Goal: Find contact information: Obtain details needed to contact an individual or organization

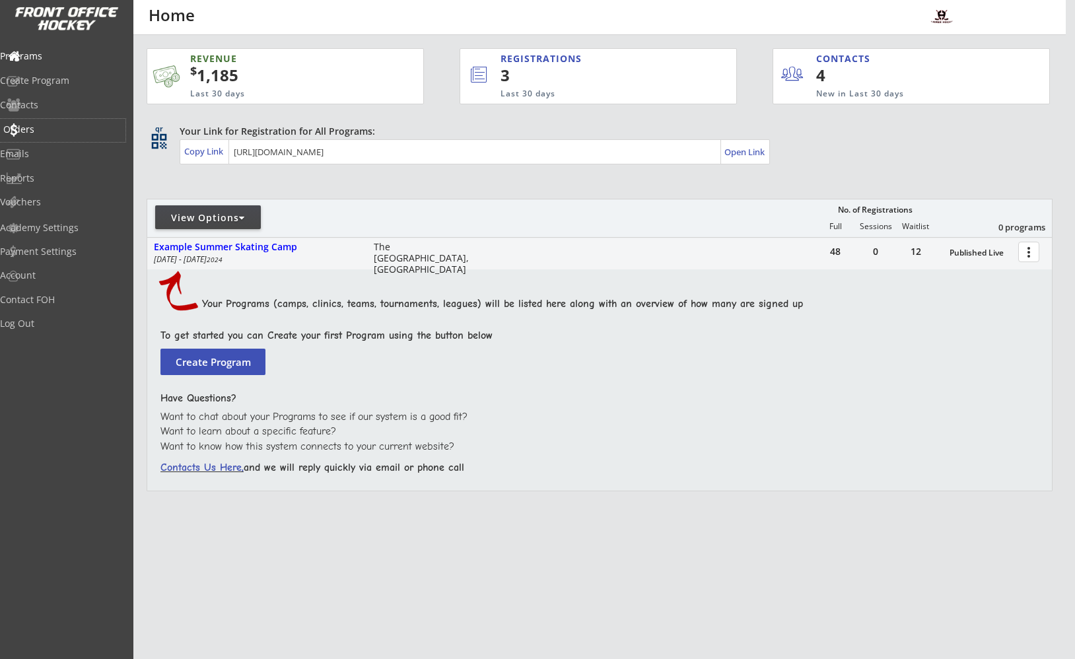
click at [45, 128] on div "Orders" at bounding box center [62, 129] width 119 height 9
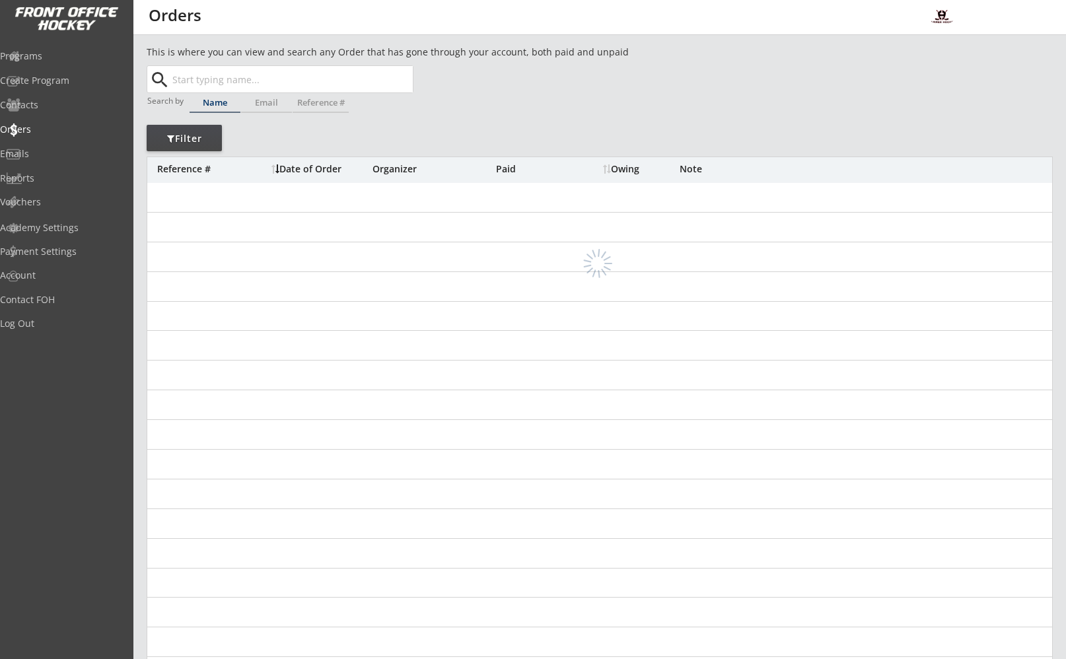
click at [241, 78] on input "text" at bounding box center [291, 79] width 243 height 26
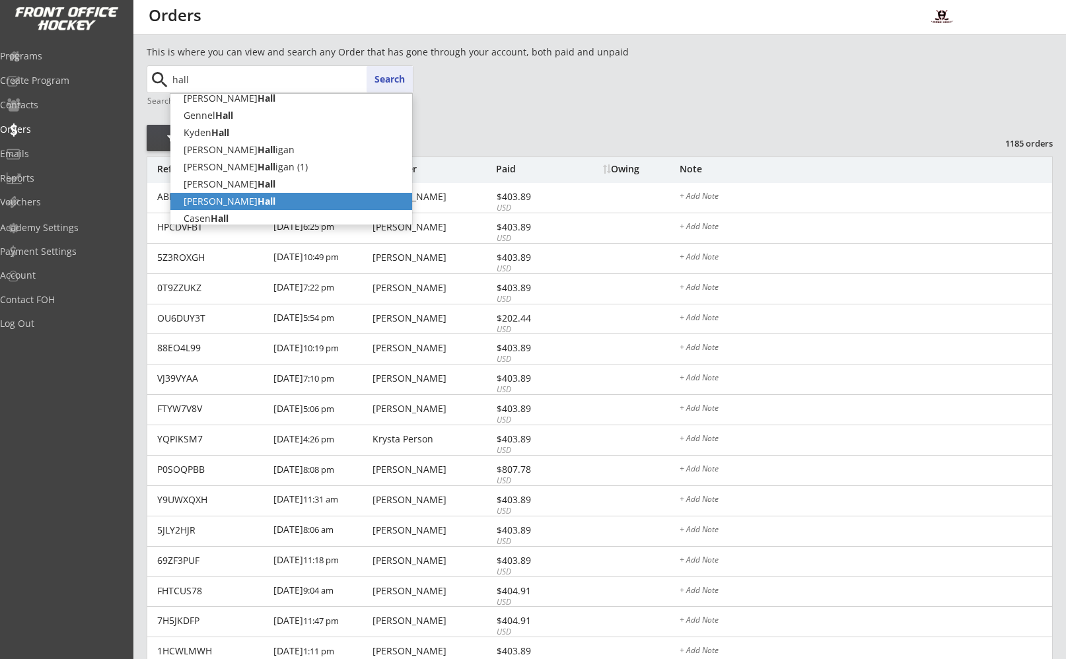
scroll to position [88, 0]
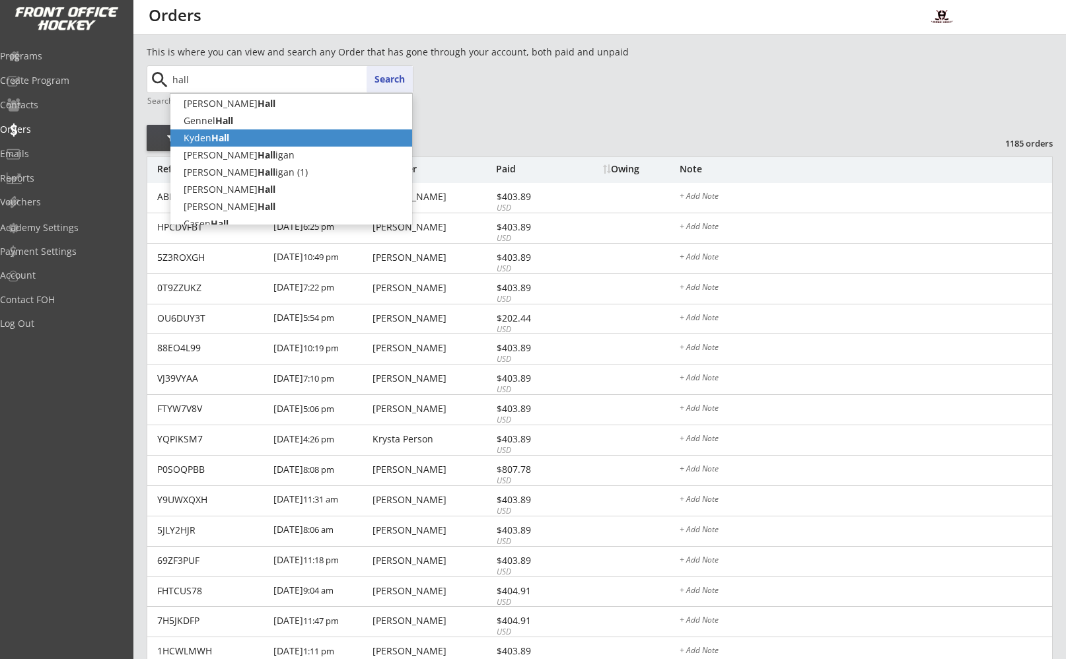
click at [235, 143] on p "[GEOGRAPHIC_DATA]" at bounding box center [291, 137] width 242 height 17
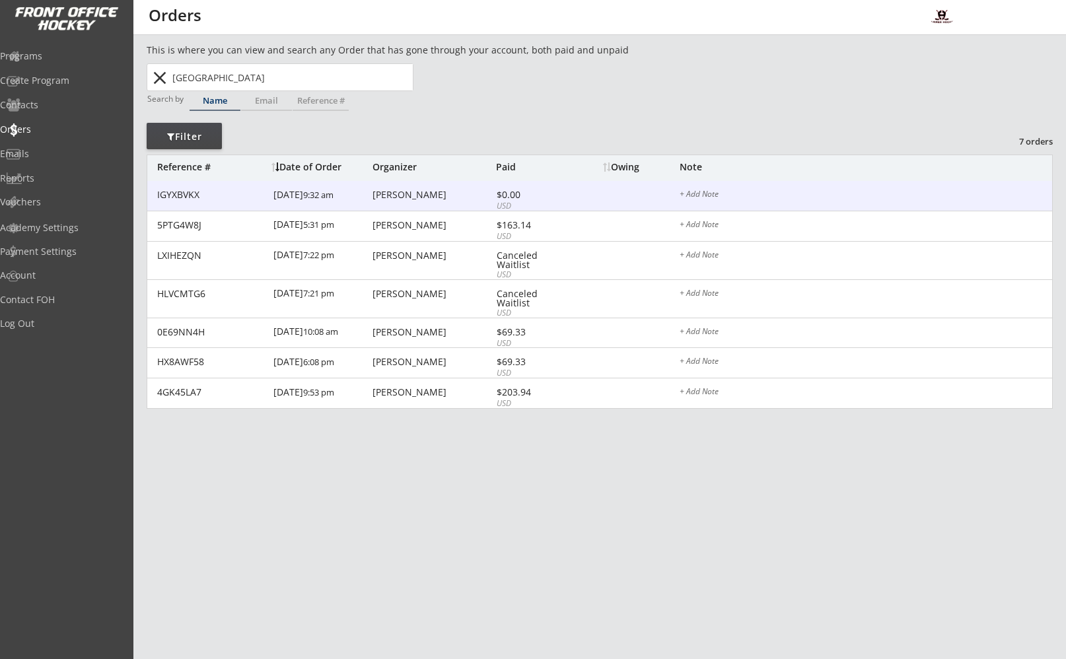
scroll to position [2, 0]
click at [388, 190] on div "[PERSON_NAME]" at bounding box center [433, 194] width 120 height 9
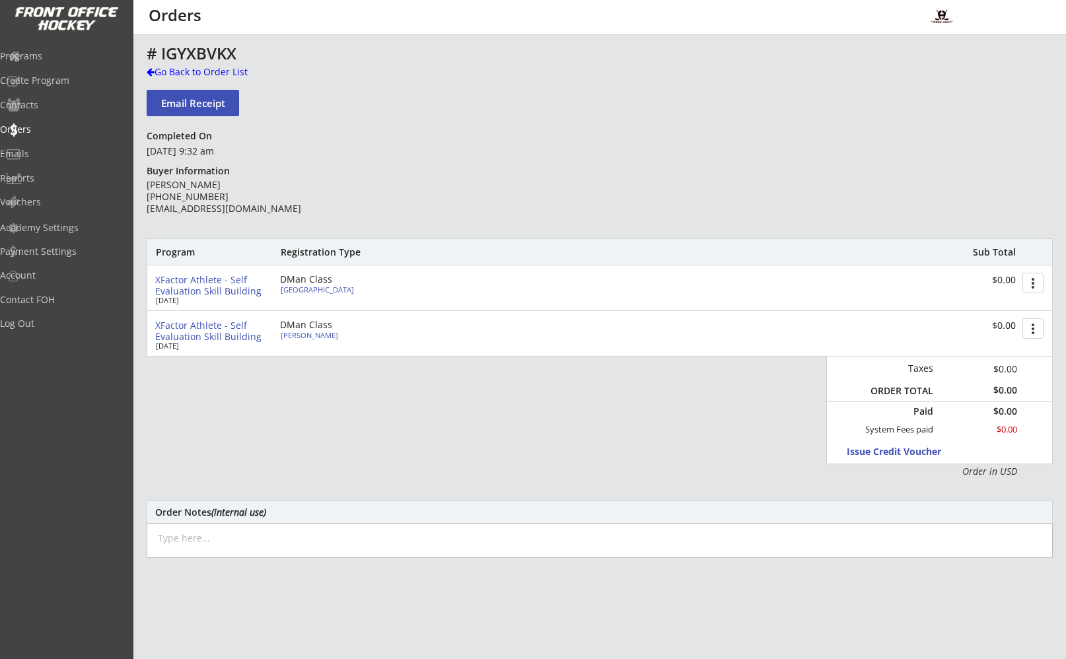
scroll to position [2, 0]
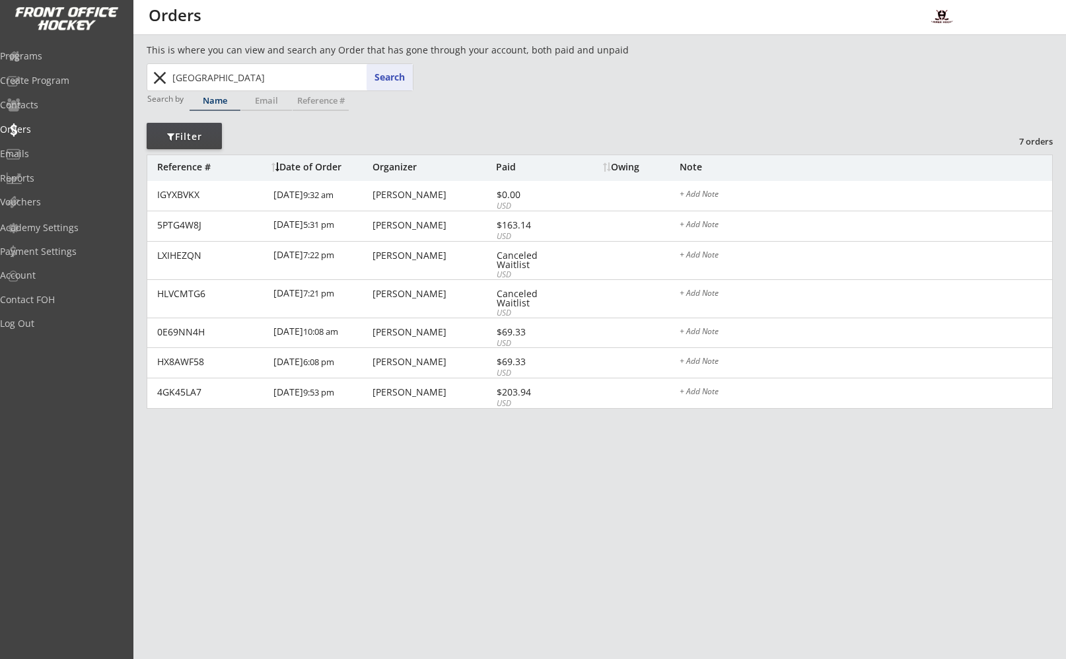
drag, startPoint x: 224, startPoint y: 73, endPoint x: 164, endPoint y: 72, distance: 59.5
click at [164, 72] on div "[GEOGRAPHIC_DATA] Search close" at bounding box center [281, 77] width 264 height 26
click at [201, 100] on strong "[PERSON_NAME]" at bounding box center [221, 103] width 75 height 13
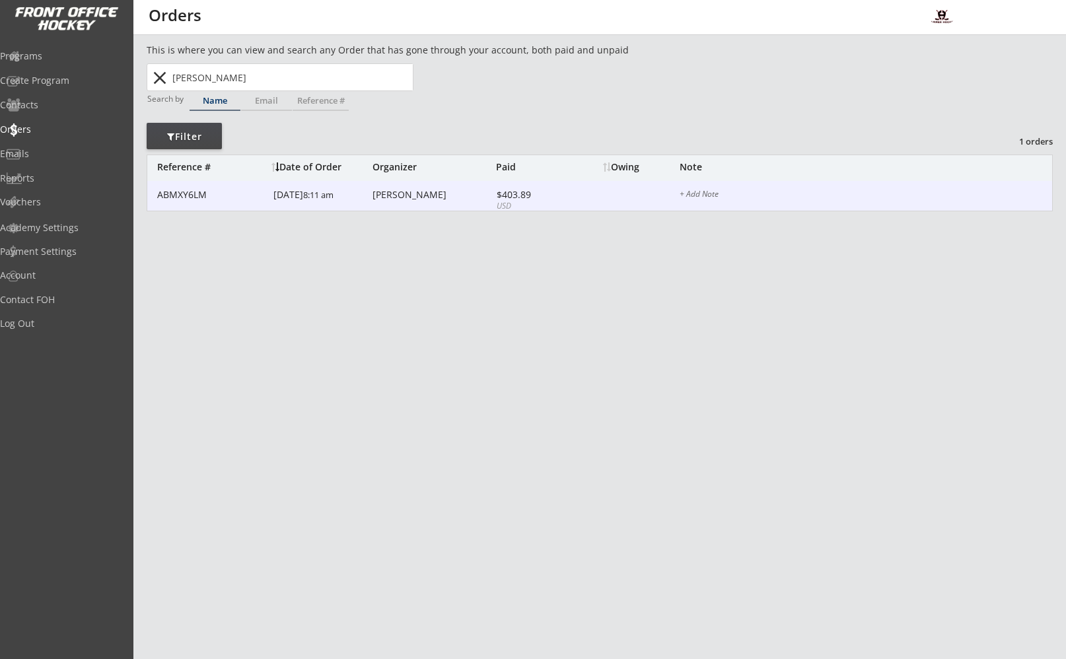
click at [384, 191] on div "[PERSON_NAME]" at bounding box center [433, 194] width 120 height 9
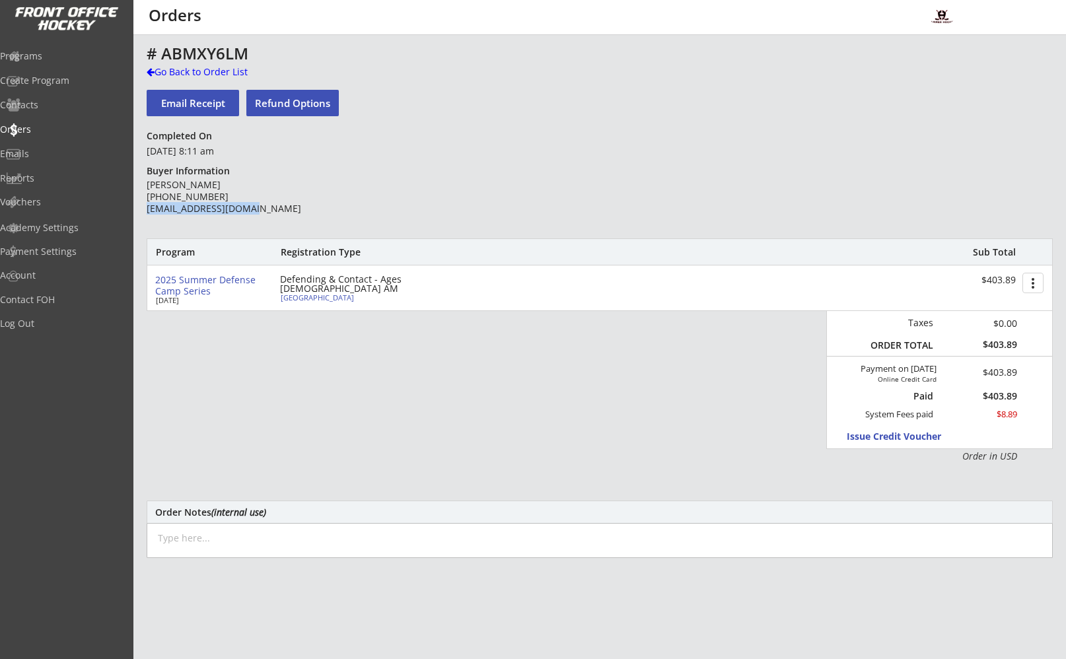
drag, startPoint x: 266, startPoint y: 208, endPoint x: 147, endPoint y: 209, distance: 118.9
click at [147, 208] on div "[PERSON_NAME] [PHONE_NUMBER] [EMAIL_ADDRESS][DOMAIN_NAME]" at bounding box center [242, 197] width 191 height 36
copy div "[EMAIL_ADDRESS][DOMAIN_NAME]"
click at [177, 69] on div "Go Back to Order List" at bounding box center [215, 71] width 136 height 13
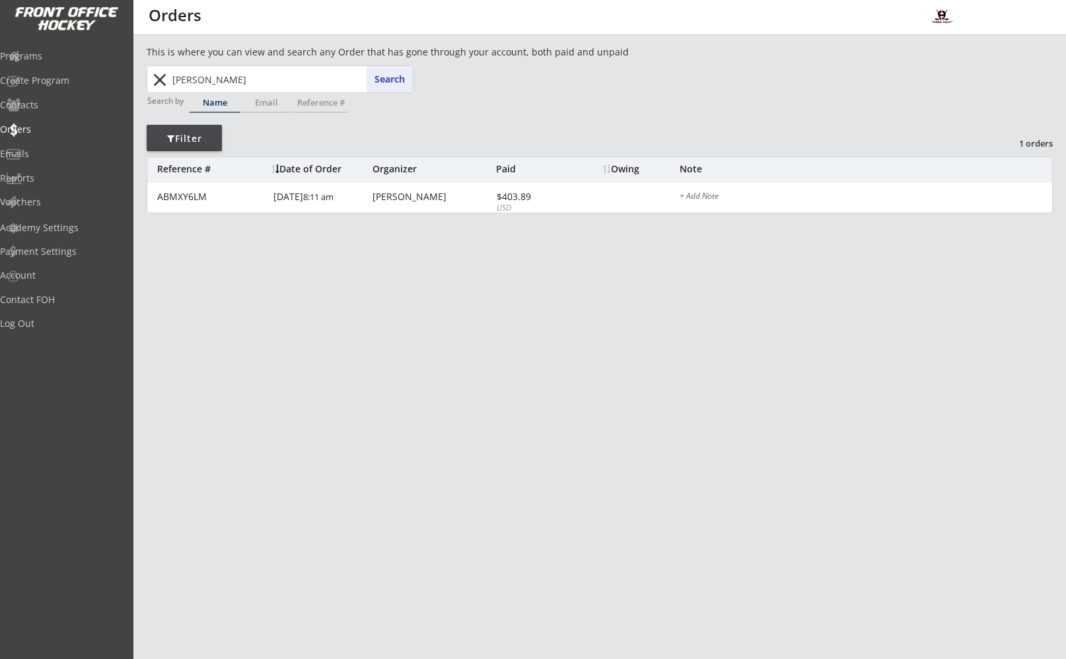
drag, startPoint x: 217, startPoint y: 77, endPoint x: 145, endPoint y: 73, distance: 72.1
click at [145, 73] on div "This is where you can view and search any Order that has gone through your acco…" at bounding box center [599, 436] width 933 height 783
type input "gen"
type input "[PERSON_NAME]"
click at [198, 99] on strong "Gen" at bounding box center [193, 105] width 18 height 13
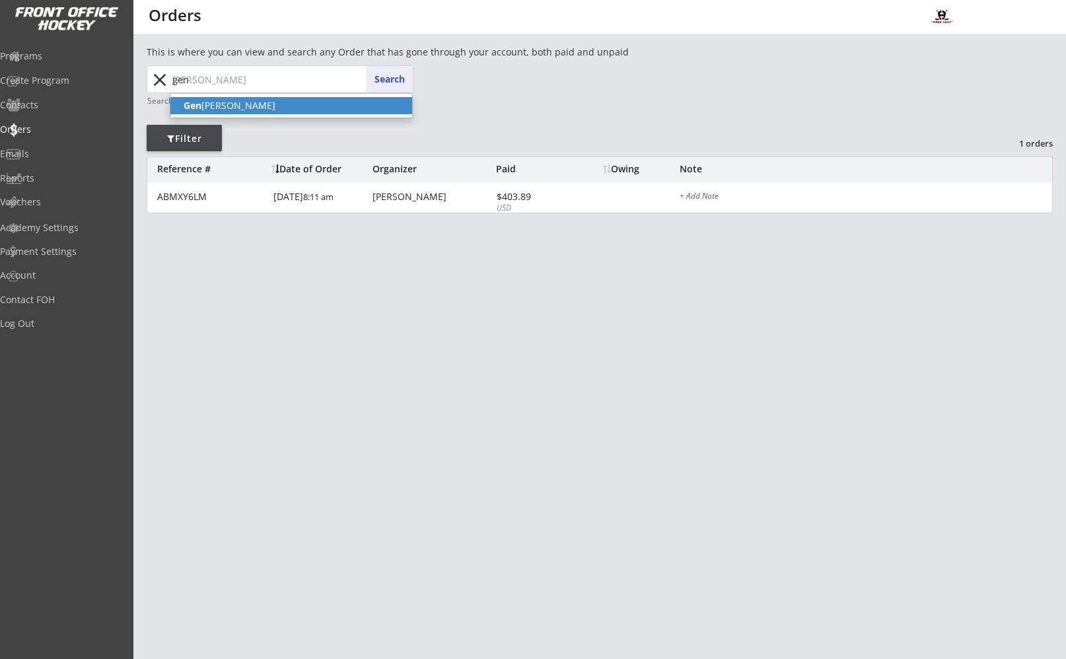
type input "[PERSON_NAME]"
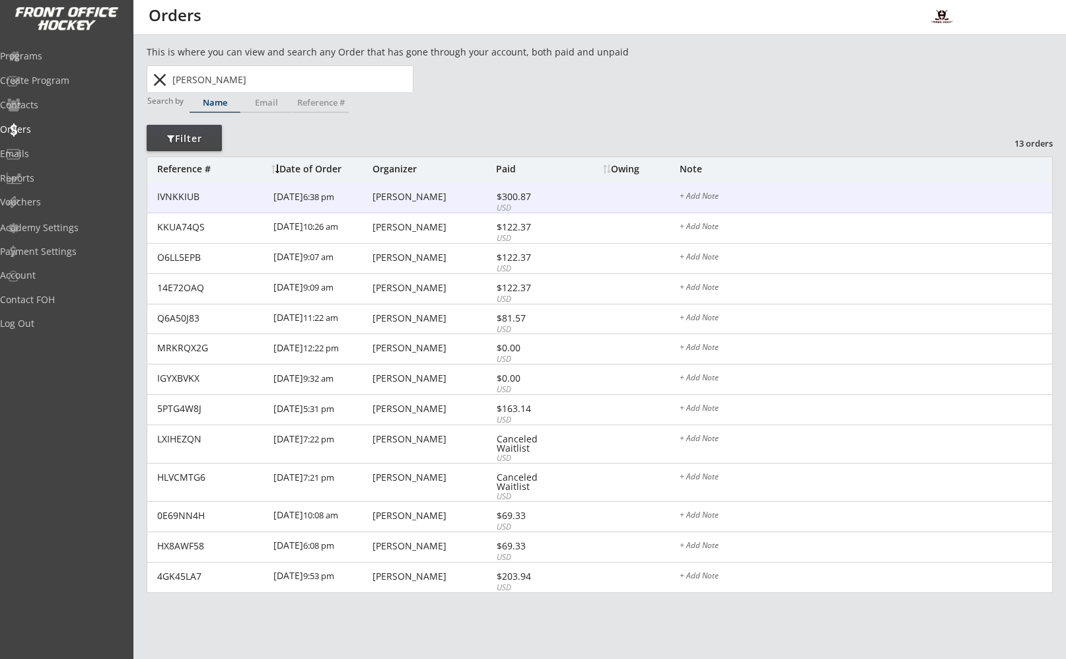
click at [367, 192] on div "[DATE] 6:38 pm" at bounding box center [321, 198] width 96 height 30
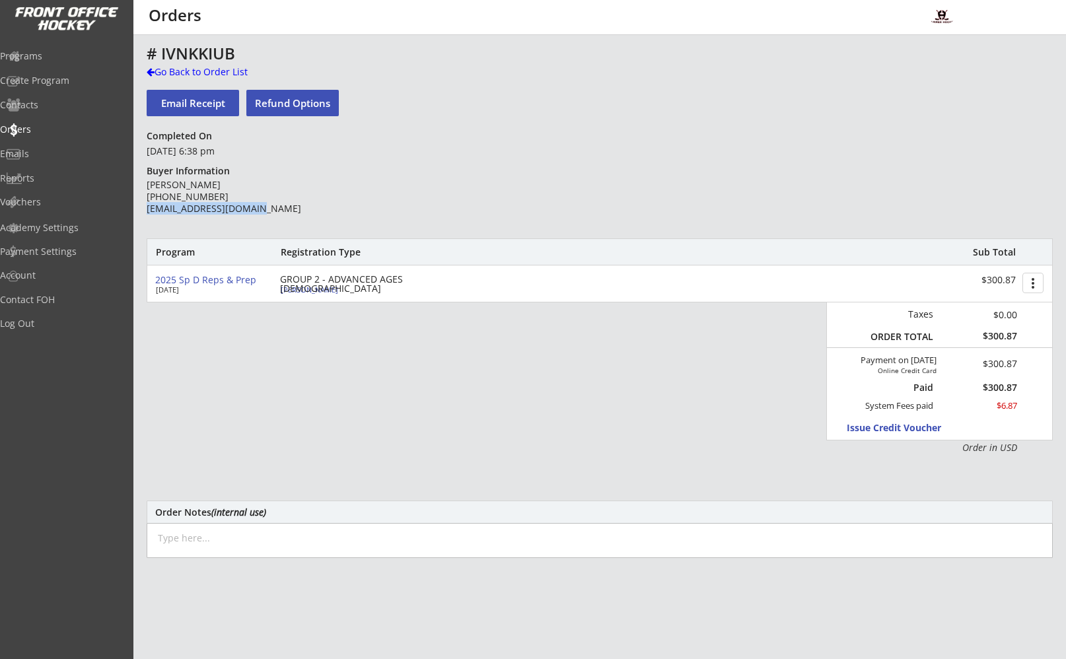
drag, startPoint x: 262, startPoint y: 213, endPoint x: 233, endPoint y: 233, distance: 35.6
click at [147, 211] on div "[PERSON_NAME] [PHONE_NUMBER] [EMAIL_ADDRESS][DOMAIN_NAME]" at bounding box center [242, 197] width 191 height 36
copy div "[EMAIL_ADDRESS][DOMAIN_NAME]"
